Goal: Book appointment/travel/reservation

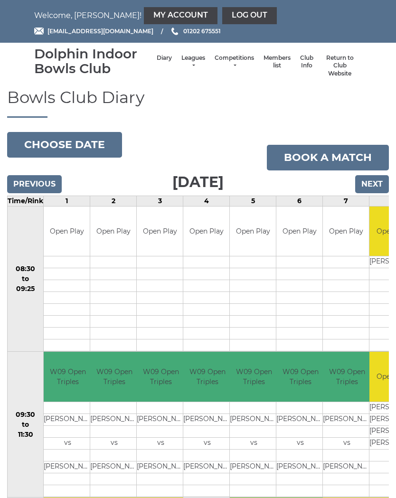
click at [75, 141] on button "Choose date" at bounding box center [64, 145] width 115 height 26
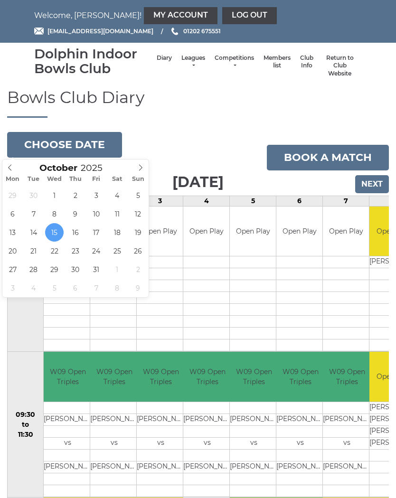
type input "2025-10-22"
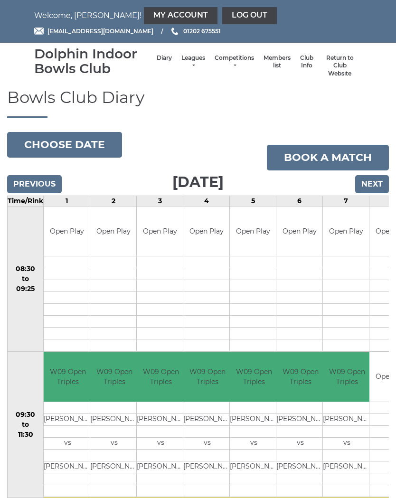
click at [338, 154] on link "Book a match" at bounding box center [328, 158] width 122 height 26
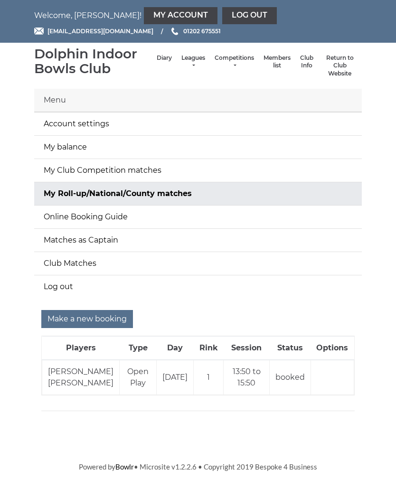
click at [93, 315] on input "Make a new booking" at bounding box center [87, 319] width 92 height 18
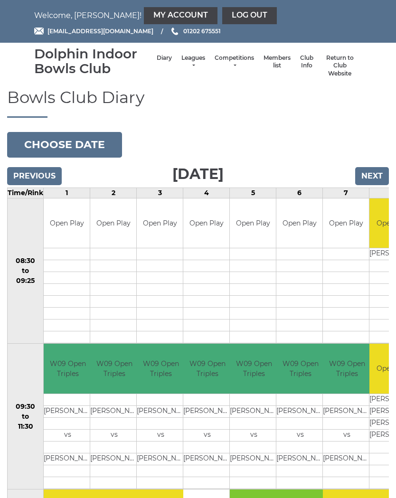
click at [73, 140] on button "Choose date" at bounding box center [64, 145] width 115 height 26
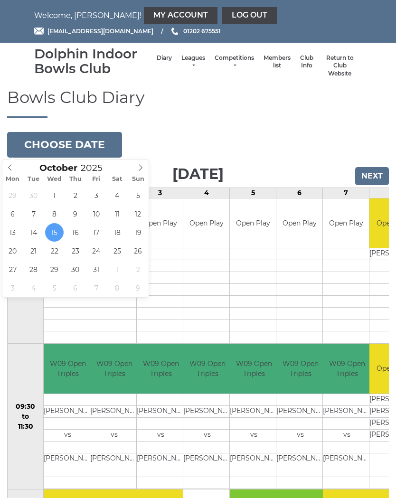
type input "[DATE]"
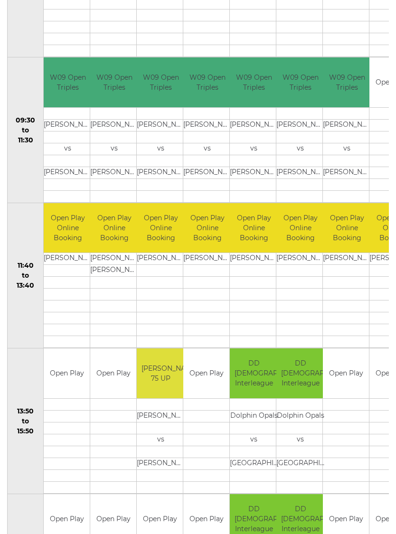
scroll to position [286, 0]
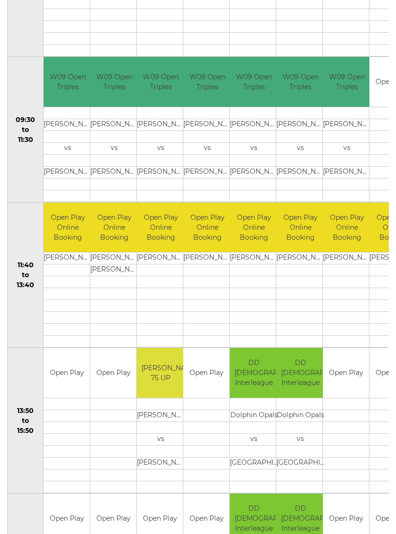
click at [0, 0] on link "Book slot" at bounding box center [0, 0] width 0 height 0
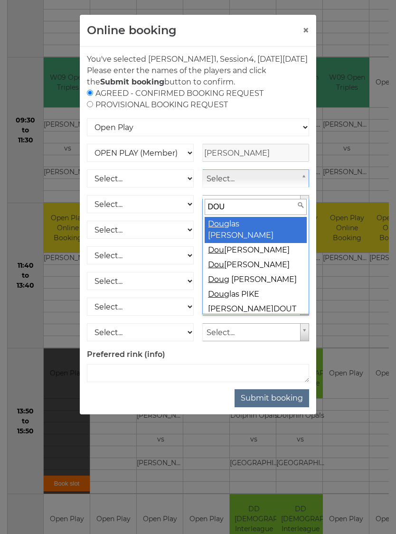
type input "DOUG"
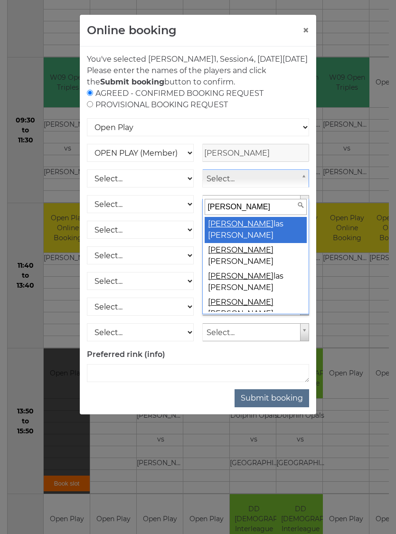
select select "608"
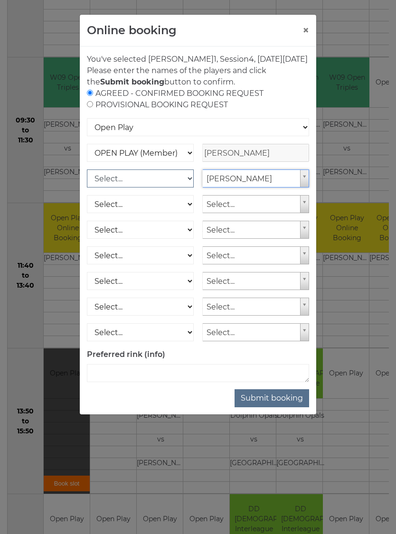
click at [186, 188] on select "Select... OPEN PLAY (Member) OPEN PLAY (Visitor) SPOONS (Member) SPOONS (Visito…" at bounding box center [140, 179] width 107 height 18
select select "1_12"
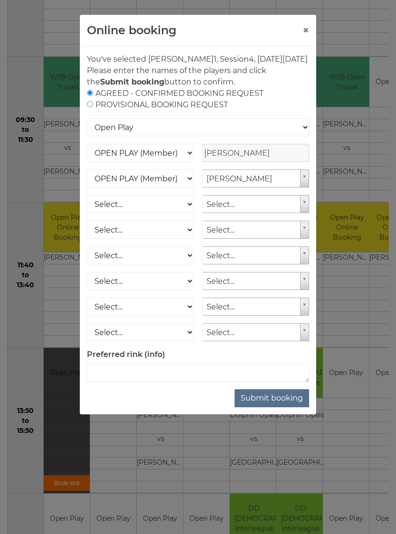
click at [282, 405] on button "Submit booking" at bounding box center [272, 399] width 75 height 18
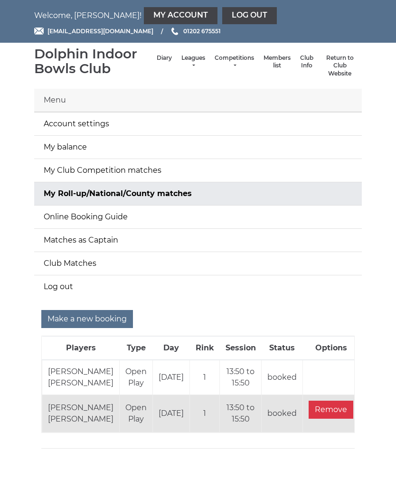
click at [222, 15] on link "Log out" at bounding box center [249, 15] width 55 height 17
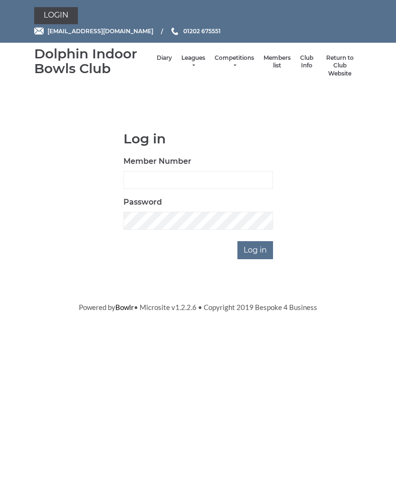
click at [152, 58] on li "Diary" at bounding box center [164, 65] width 25 height 33
click at [157, 62] on link "Diary" at bounding box center [164, 58] width 15 height 8
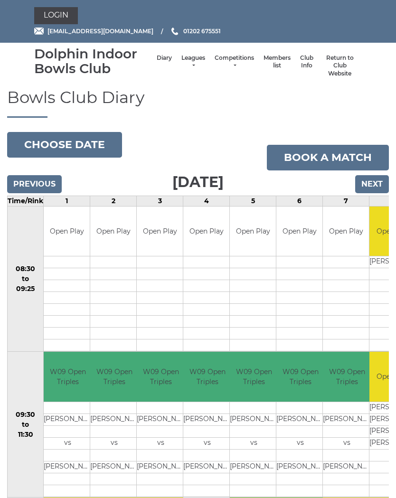
click at [73, 137] on button "Choose date" at bounding box center [64, 145] width 115 height 26
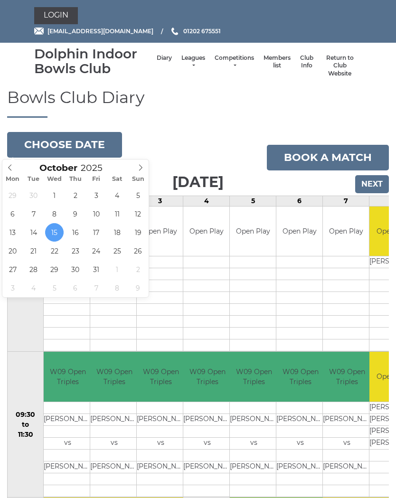
type input "[DATE]"
